Goal: Information Seeking & Learning: Understand process/instructions

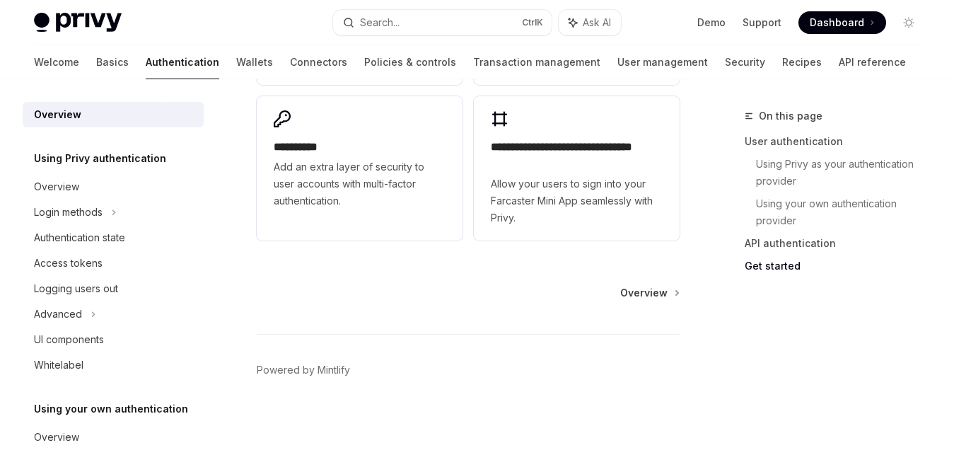
scroll to position [1430, 0]
click at [236, 66] on link "Wallets" at bounding box center [254, 62] width 37 height 34
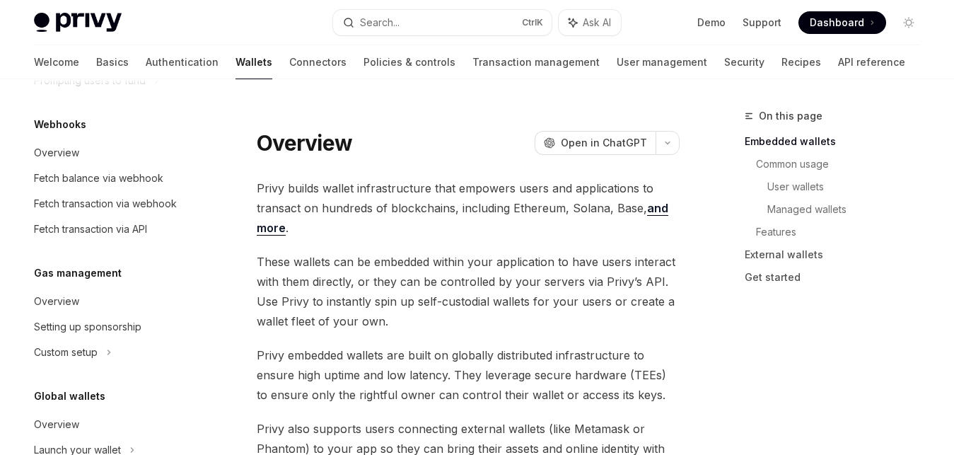
scroll to position [703, 0]
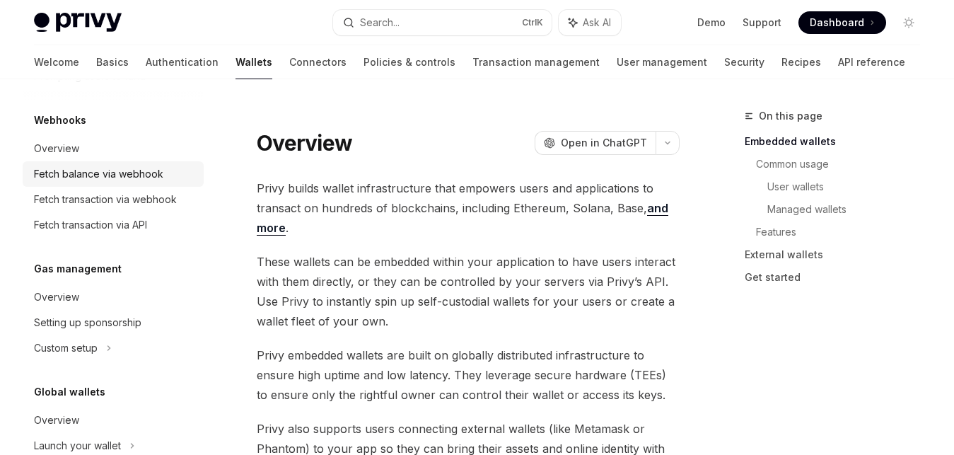
click at [66, 169] on div "Fetch balance via webhook" at bounding box center [98, 173] width 129 height 17
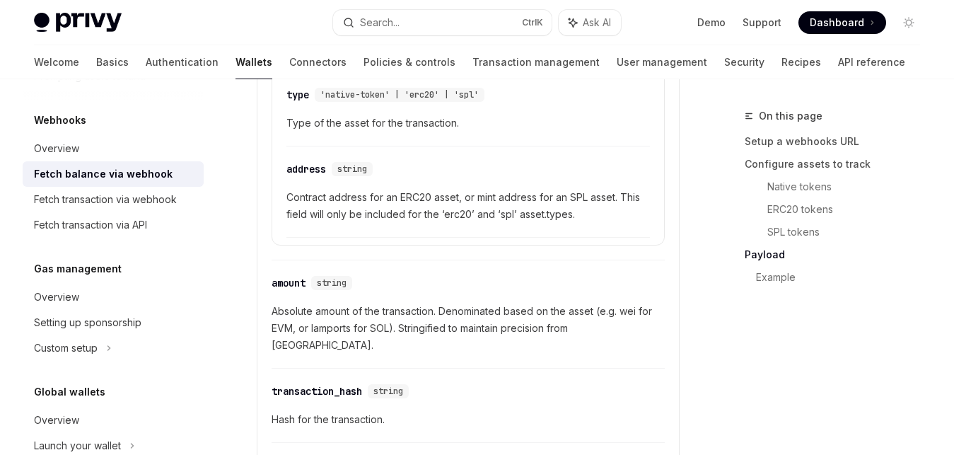
scroll to position [1682, 0]
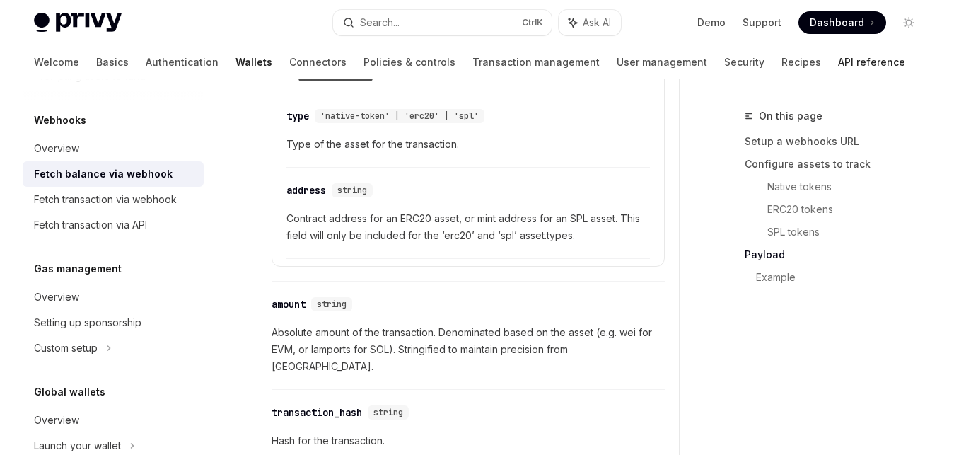
click at [838, 58] on link "API reference" at bounding box center [871, 62] width 67 height 34
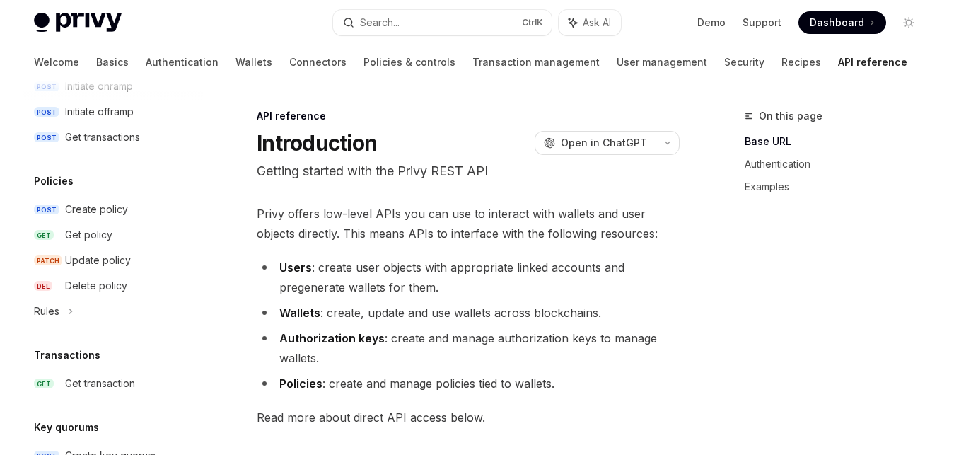
scroll to position [669, 0]
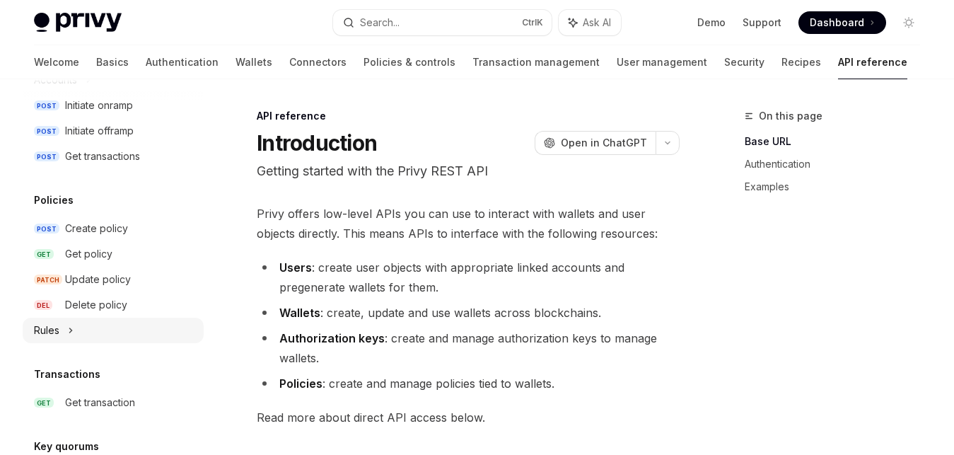
click at [78, 329] on div "Rules" at bounding box center [113, 329] width 181 height 25
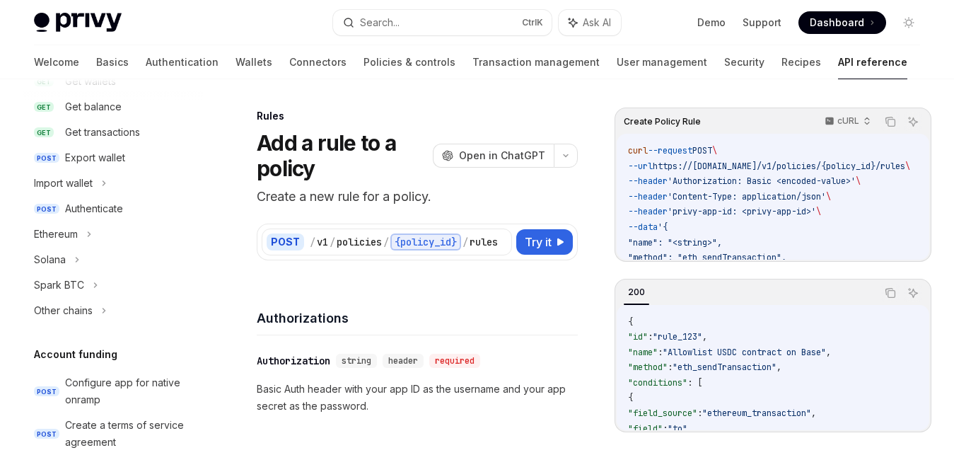
scroll to position [265, 0]
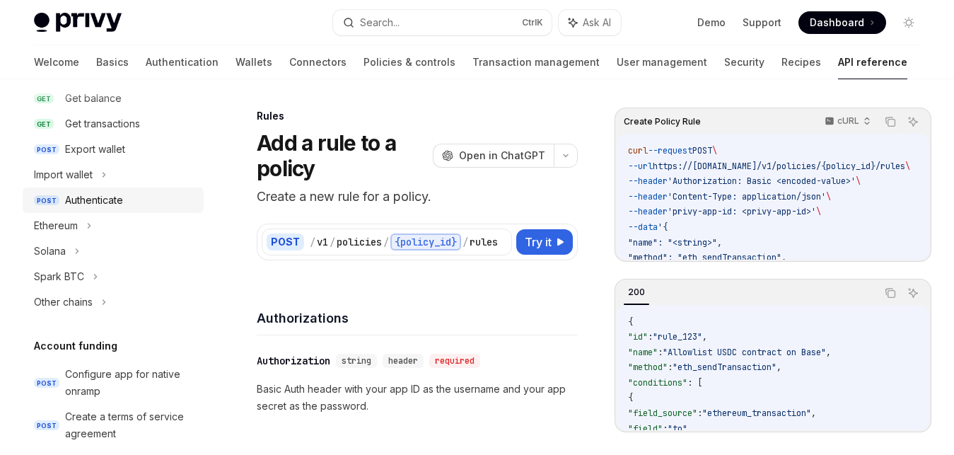
click at [86, 202] on div "Authenticate" at bounding box center [94, 200] width 58 height 17
type textarea "*"
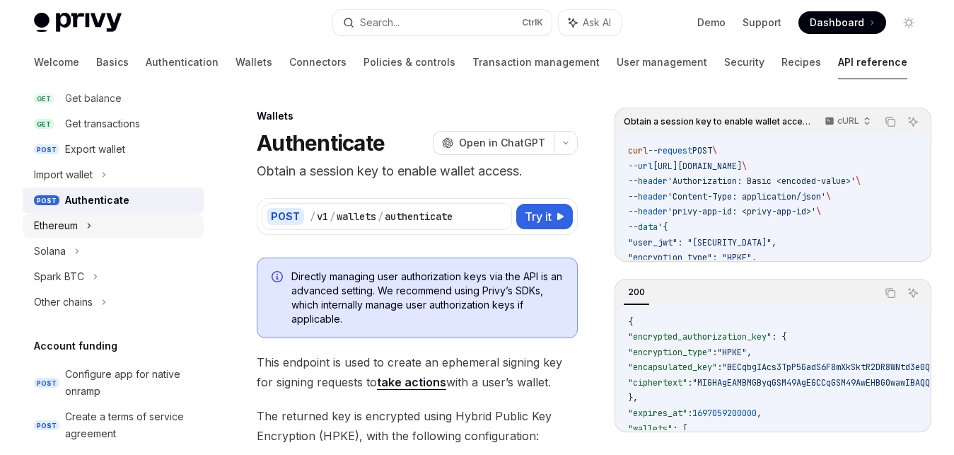
click at [79, 222] on div "Ethereum" at bounding box center [113, 225] width 181 height 25
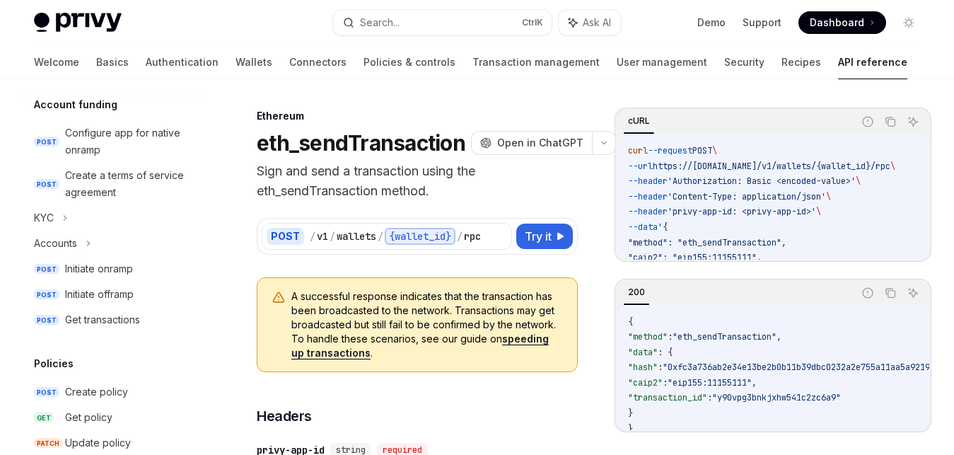
scroll to position [647, 0]
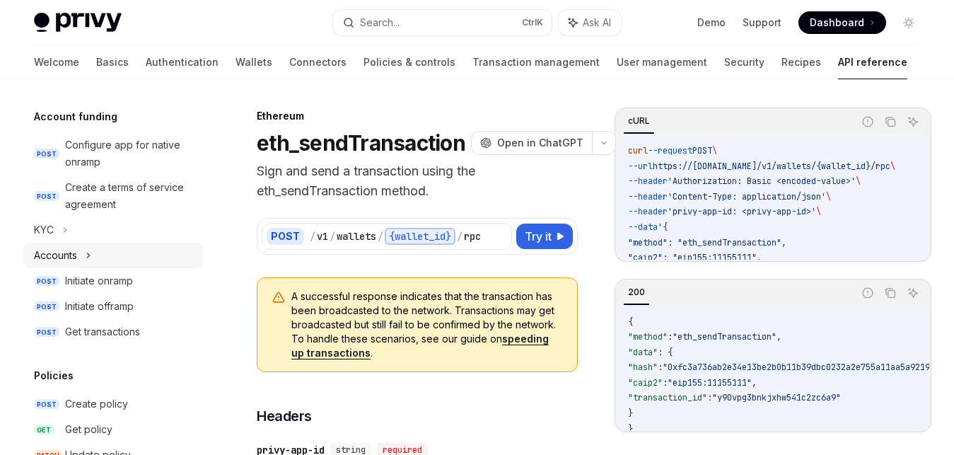
click at [72, 257] on div "Accounts" at bounding box center [55, 255] width 43 height 17
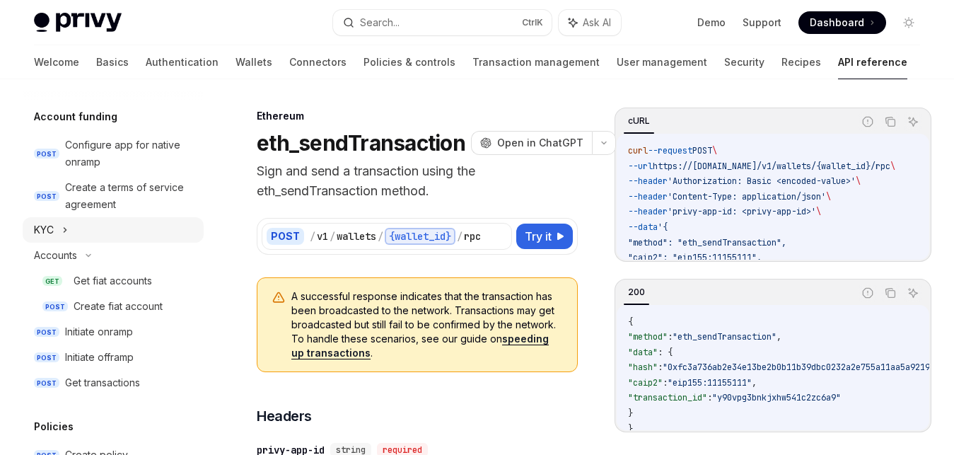
click at [71, 226] on div "KYC" at bounding box center [113, 229] width 181 height 25
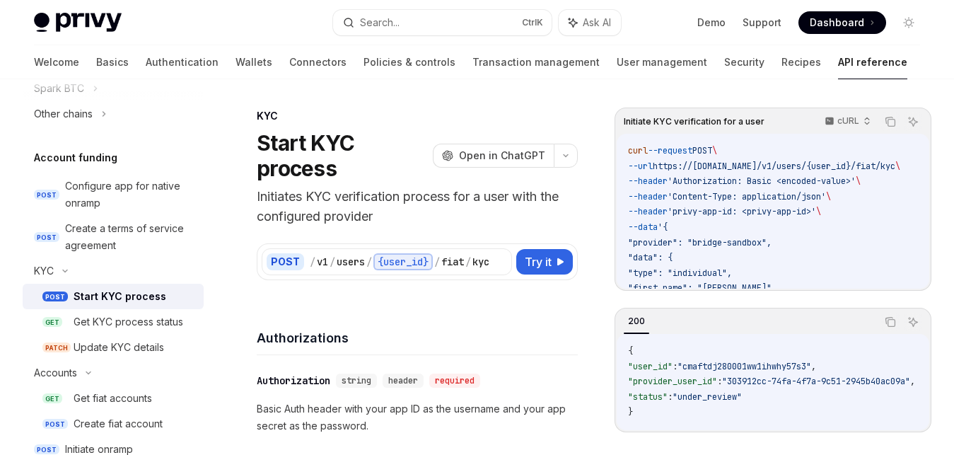
scroll to position [599, 0]
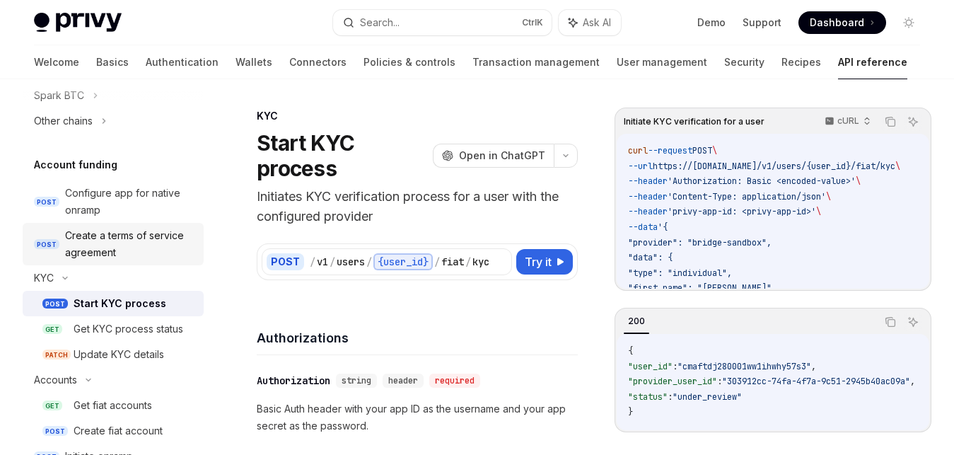
click at [127, 254] on div "Create a terms of service agreement" at bounding box center [130, 244] width 130 height 34
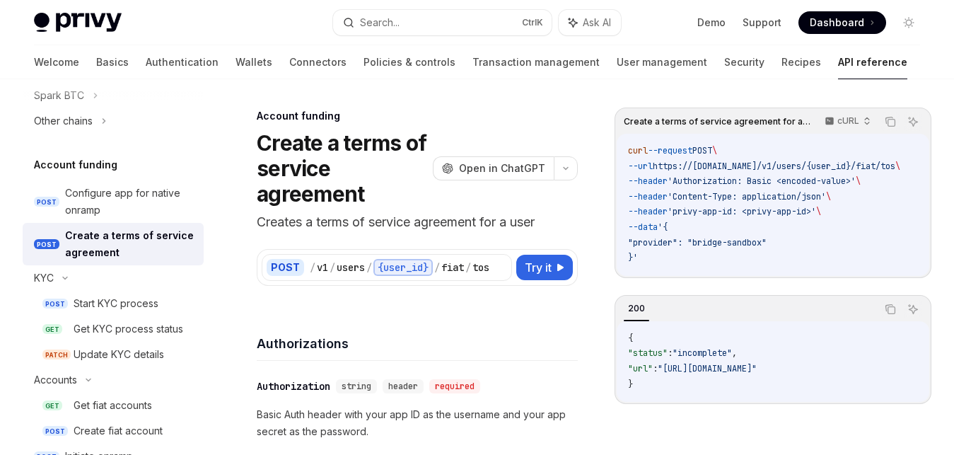
type textarea "*"
